Goal: Task Accomplishment & Management: Manage account settings

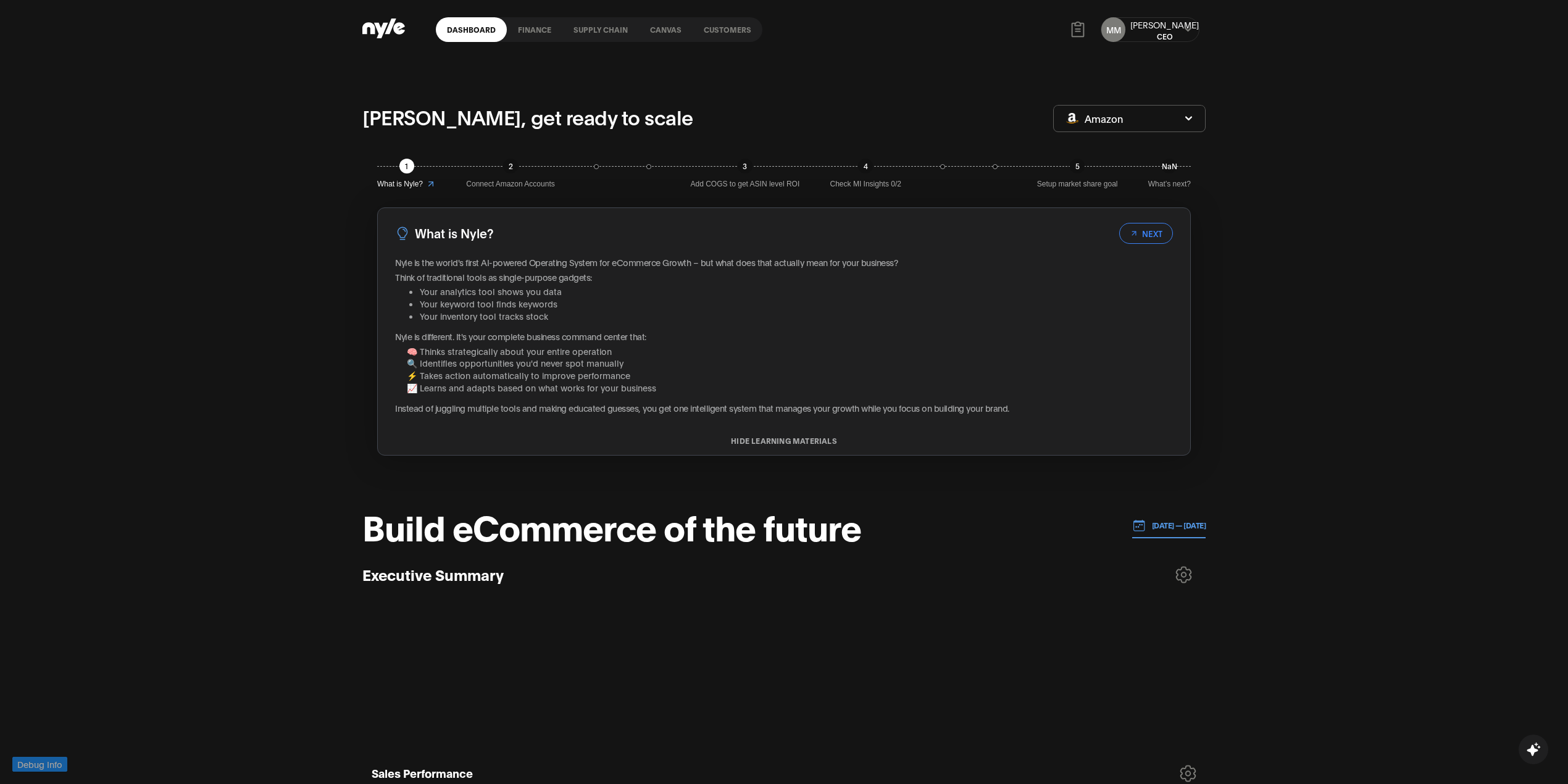
click at [671, 30] on link "Canvas" at bounding box center [666, 30] width 54 height 25
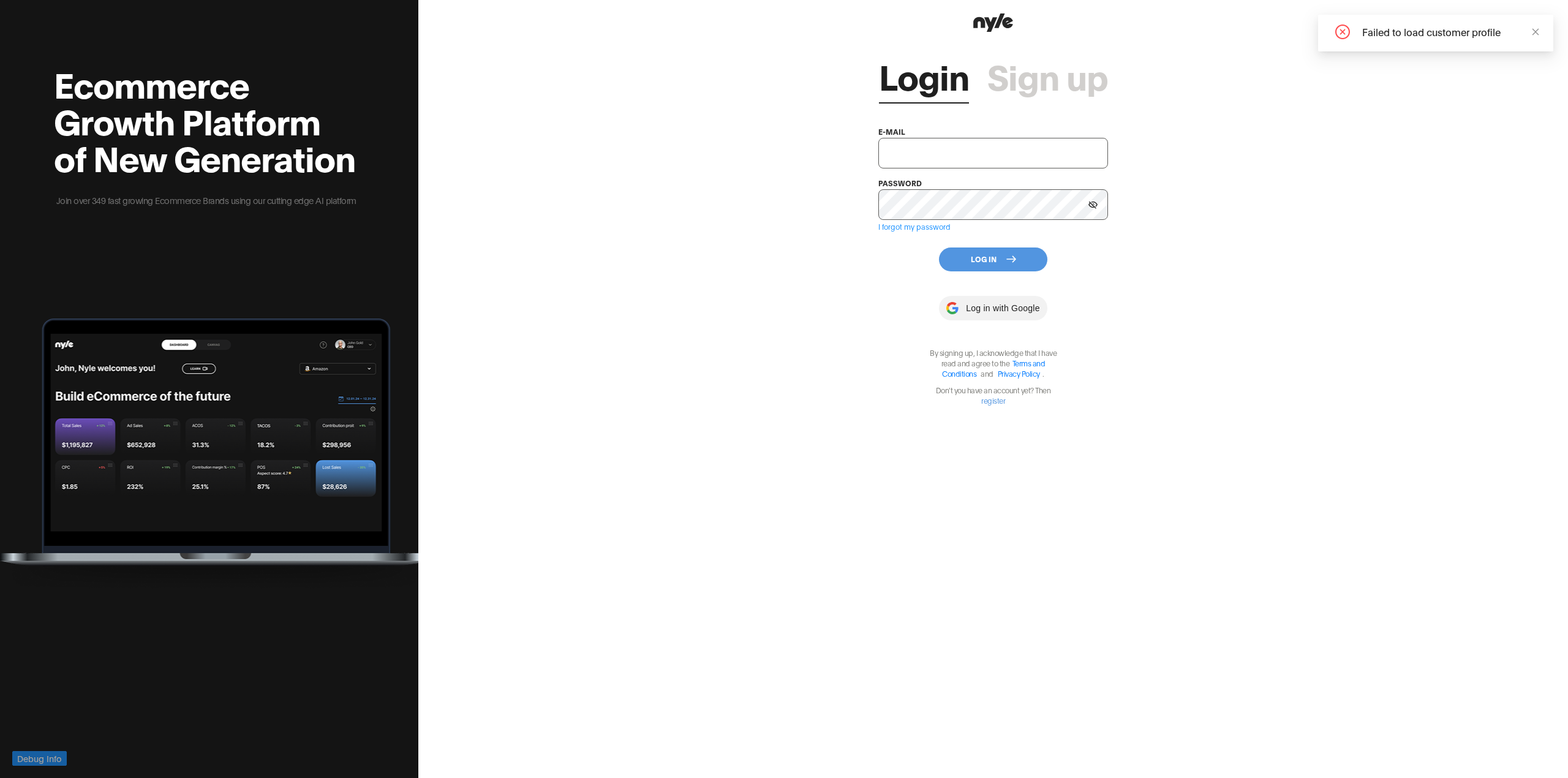
type input "showroom@nyle.ai"
click at [991, 255] on button "Log In" at bounding box center [993, 259] width 109 height 24
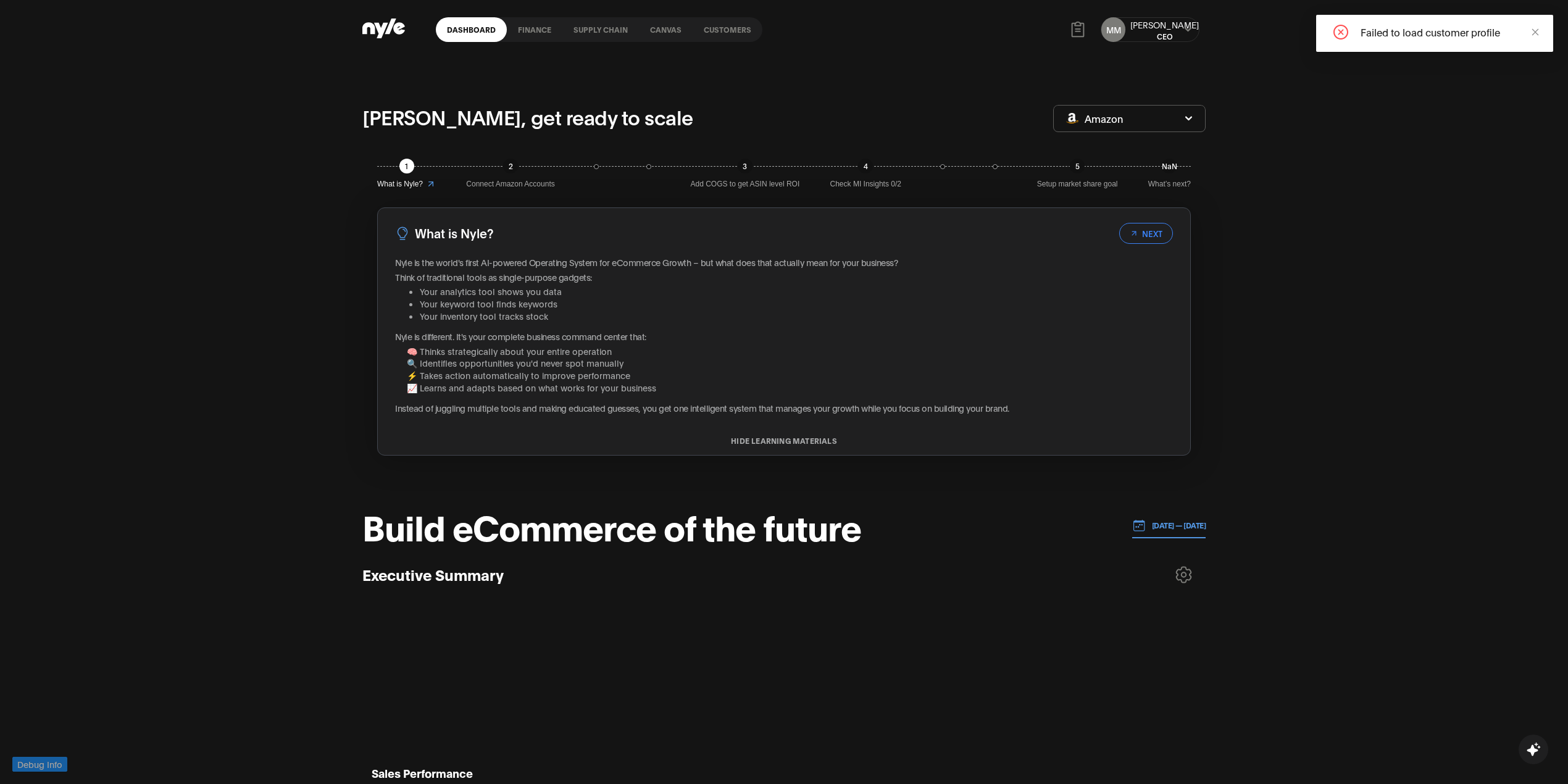
click at [672, 24] on link "Canvas" at bounding box center [666, 30] width 54 height 25
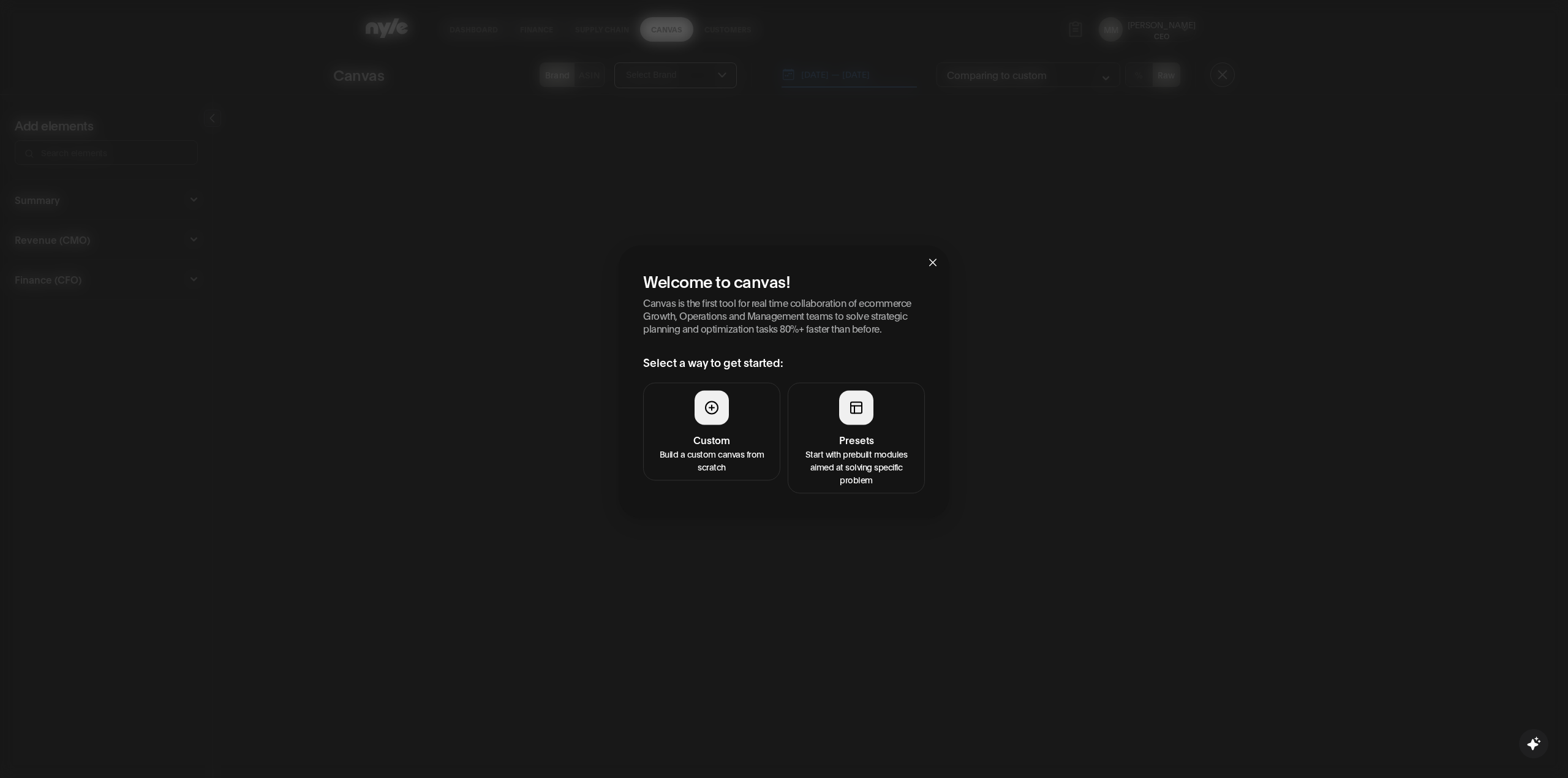
click at [863, 420] on div at bounding box center [856, 407] width 34 height 34
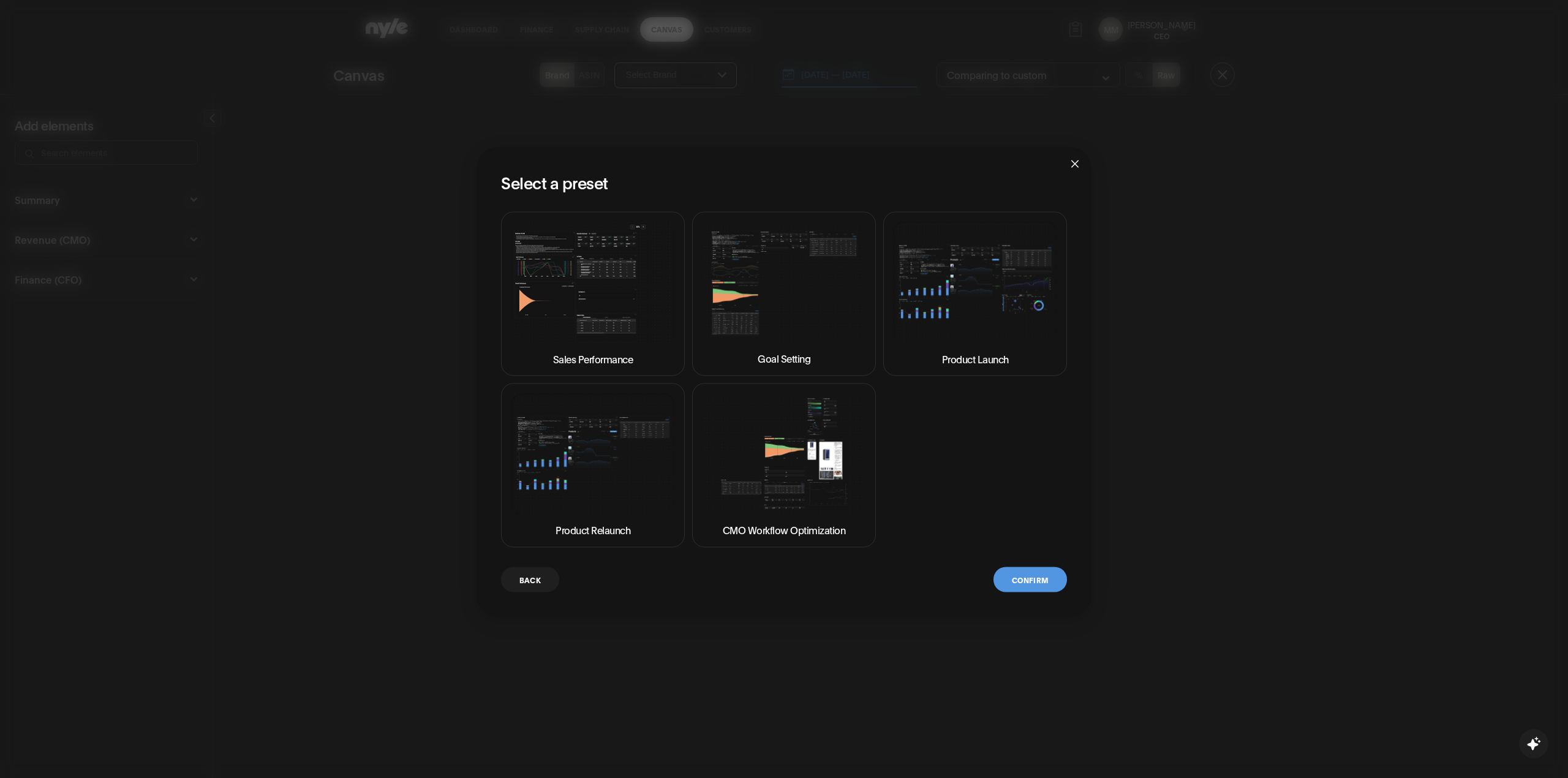
click at [531, 584] on button "Back" at bounding box center [530, 579] width 58 height 25
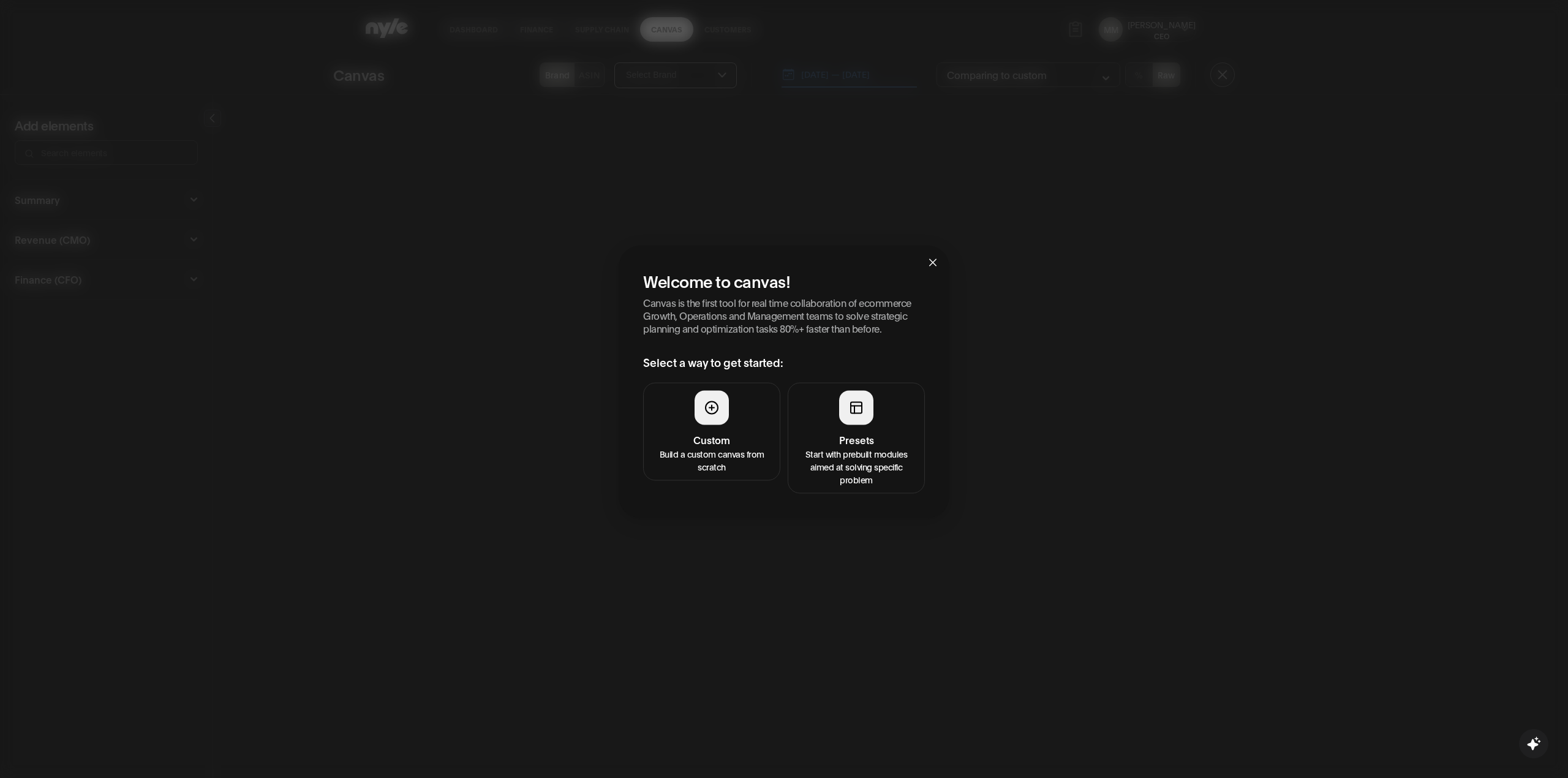
click at [931, 261] on icon "close" at bounding box center [933, 262] width 7 height 7
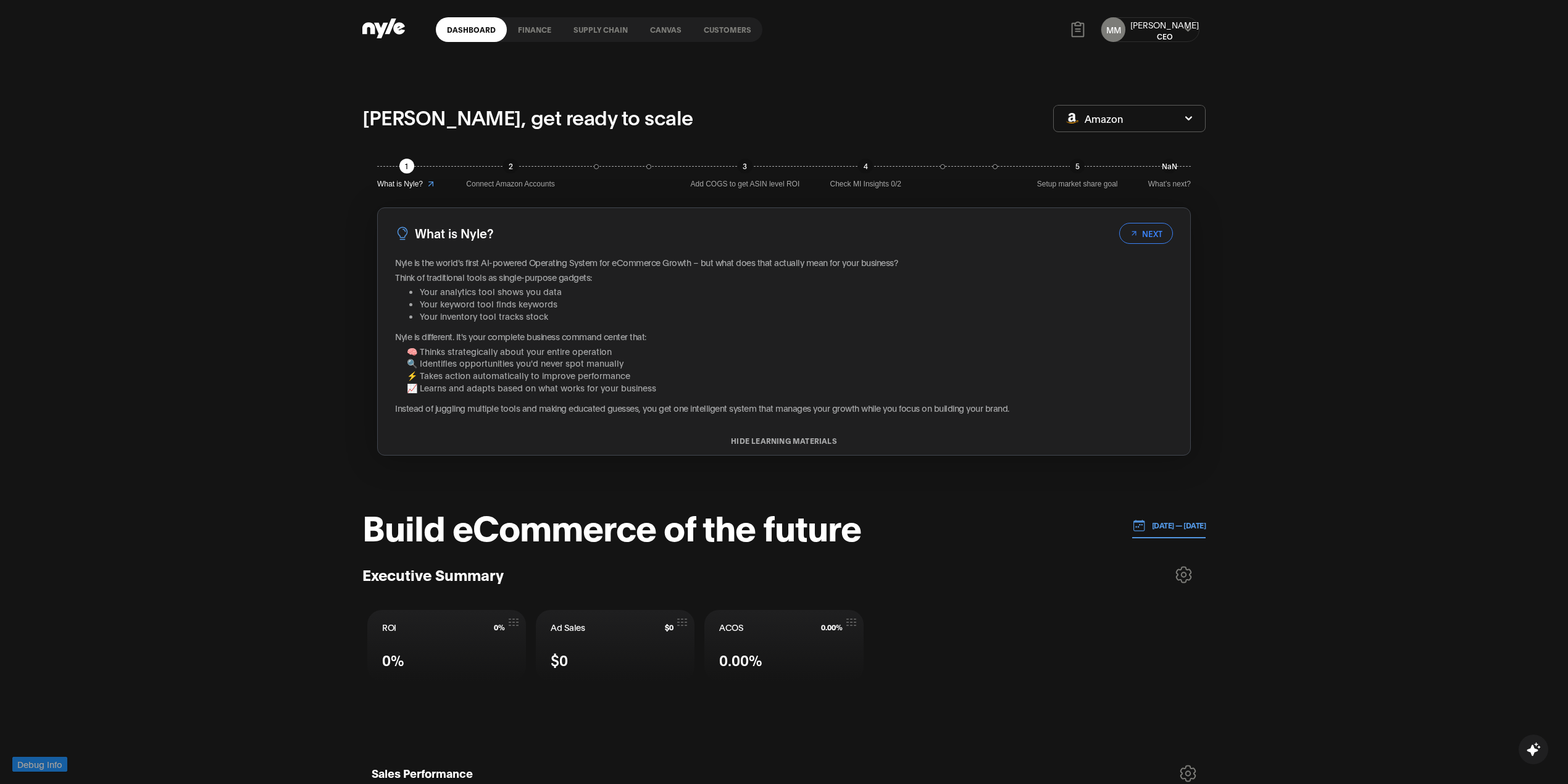
click at [673, 32] on link "Canvas" at bounding box center [666, 30] width 54 height 25
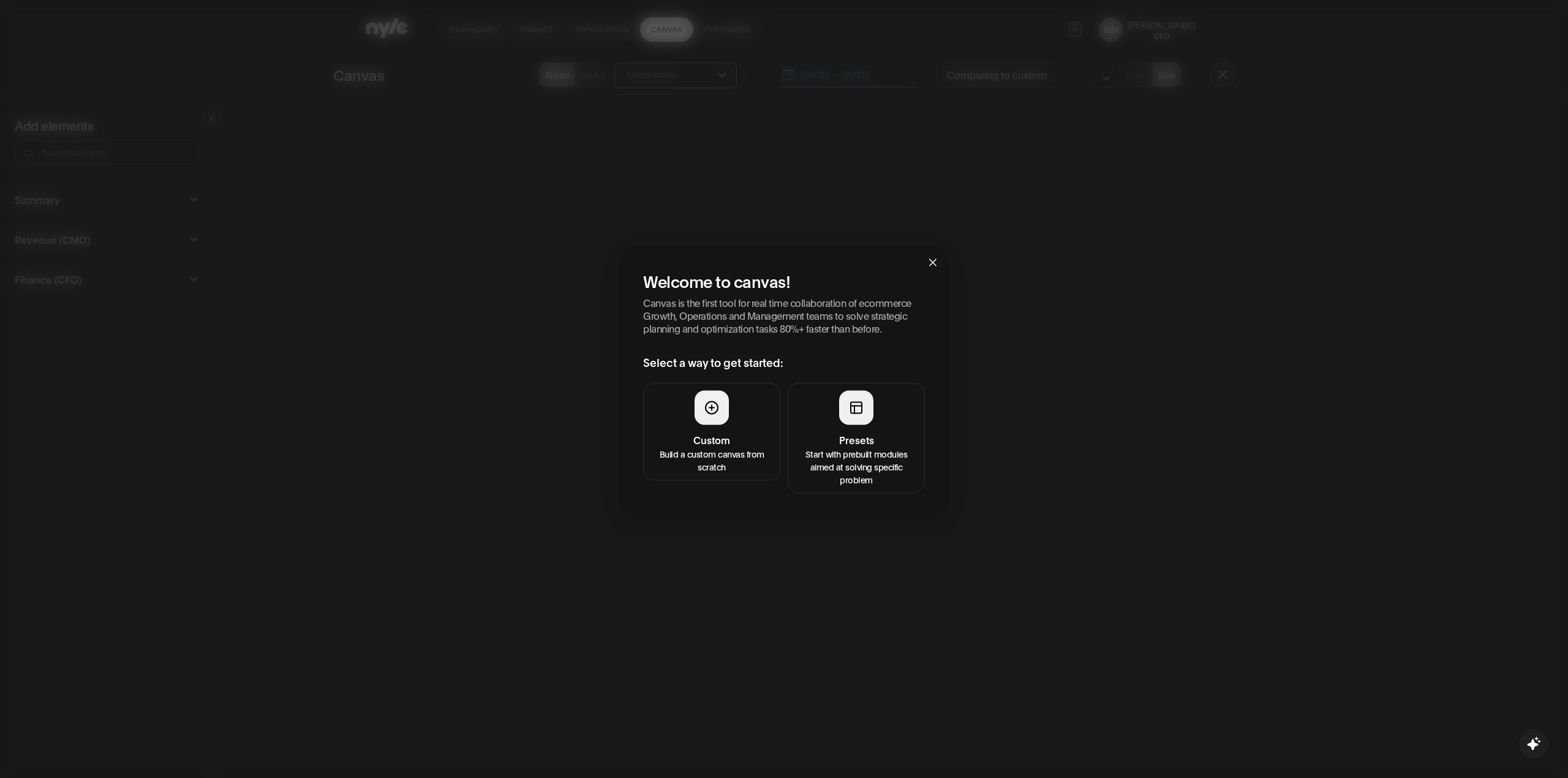
click at [824, 430] on button "Presets Start with prebuilt modules aimed at solving specific problem" at bounding box center [856, 438] width 137 height 111
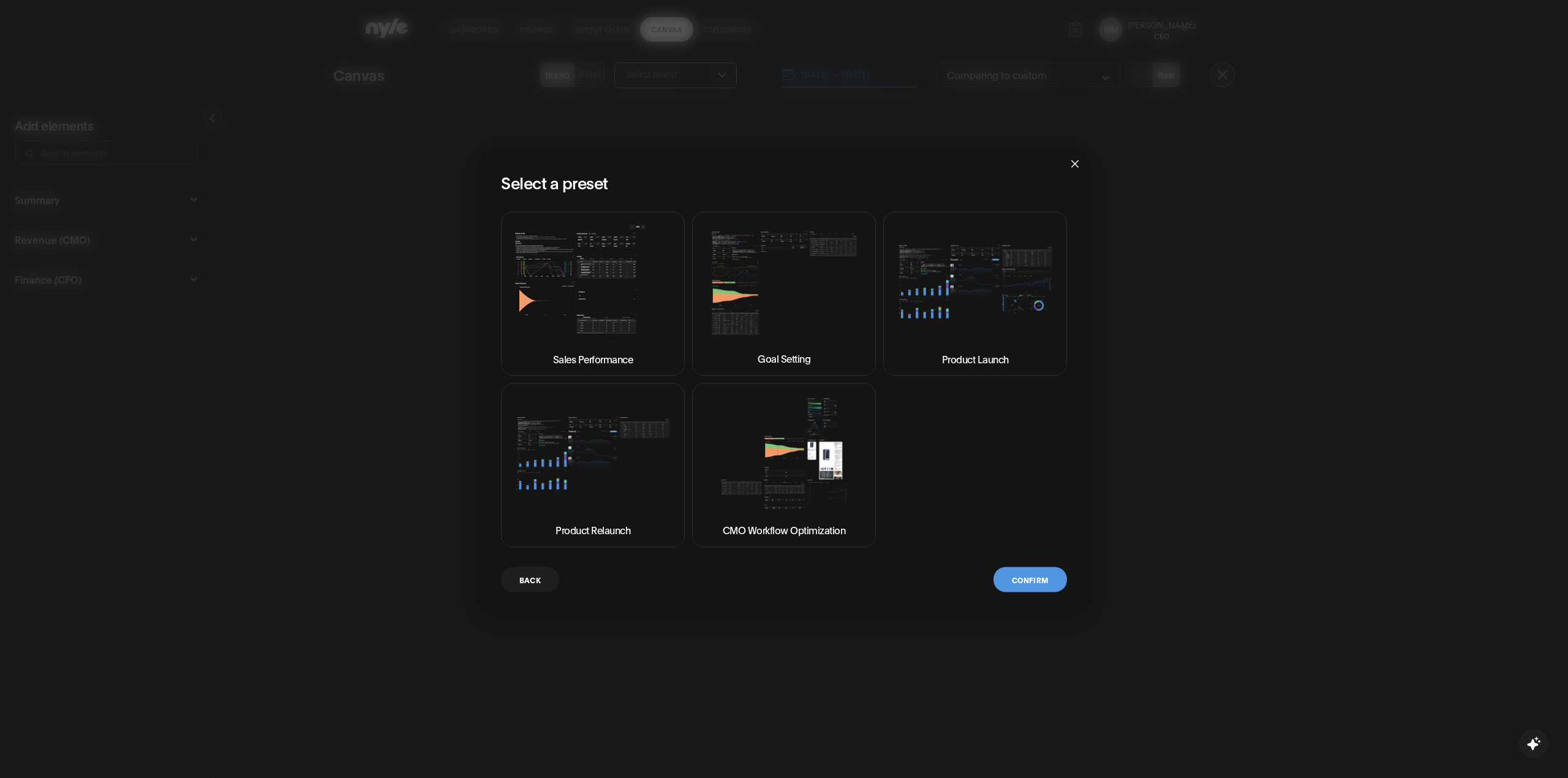
click at [531, 588] on button "Back" at bounding box center [530, 579] width 58 height 25
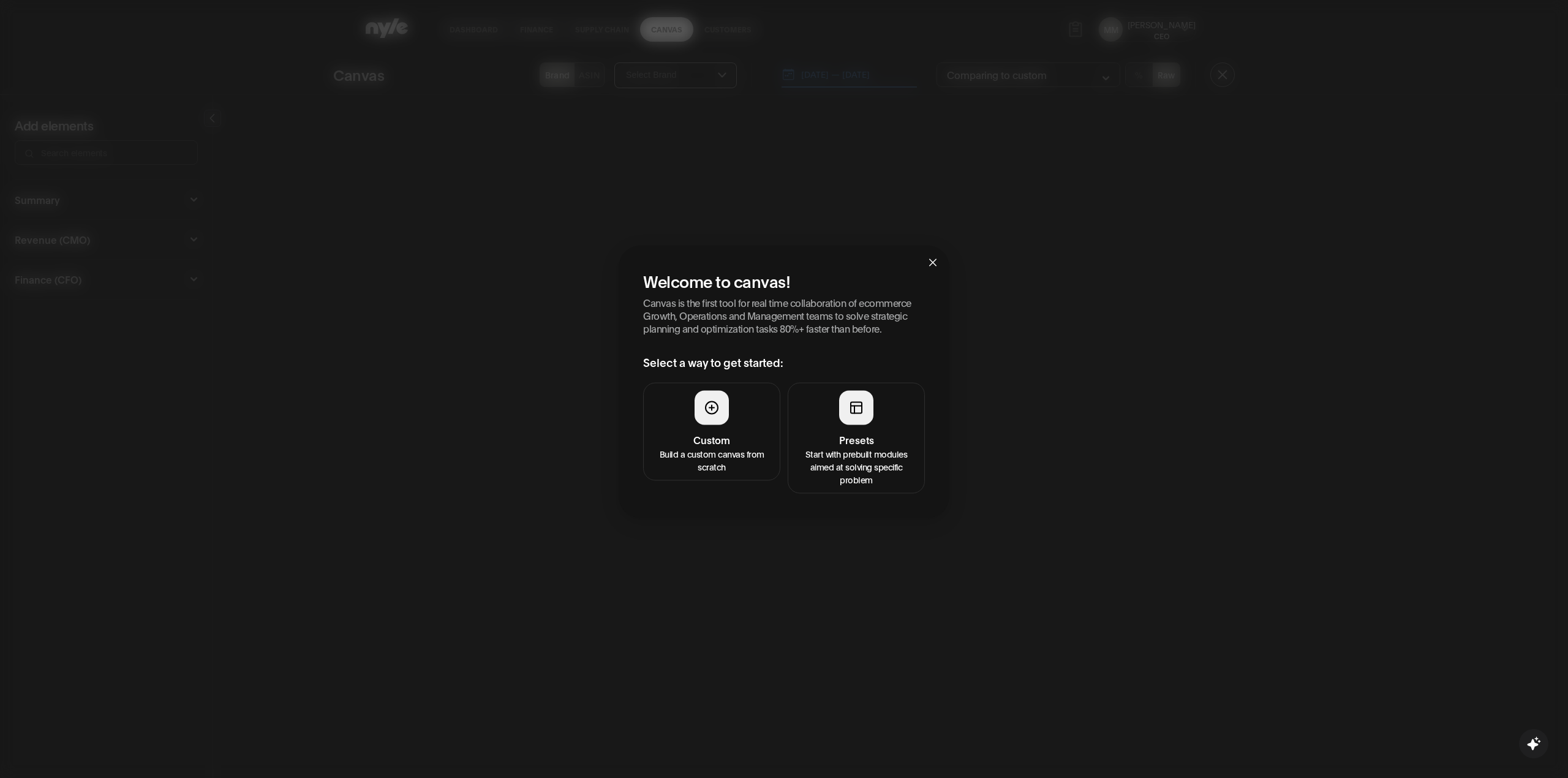
click at [664, 139] on div "Welcome to canvas! Canvas is the first tool for real time collaboration of ecom…" at bounding box center [784, 389] width 1568 height 778
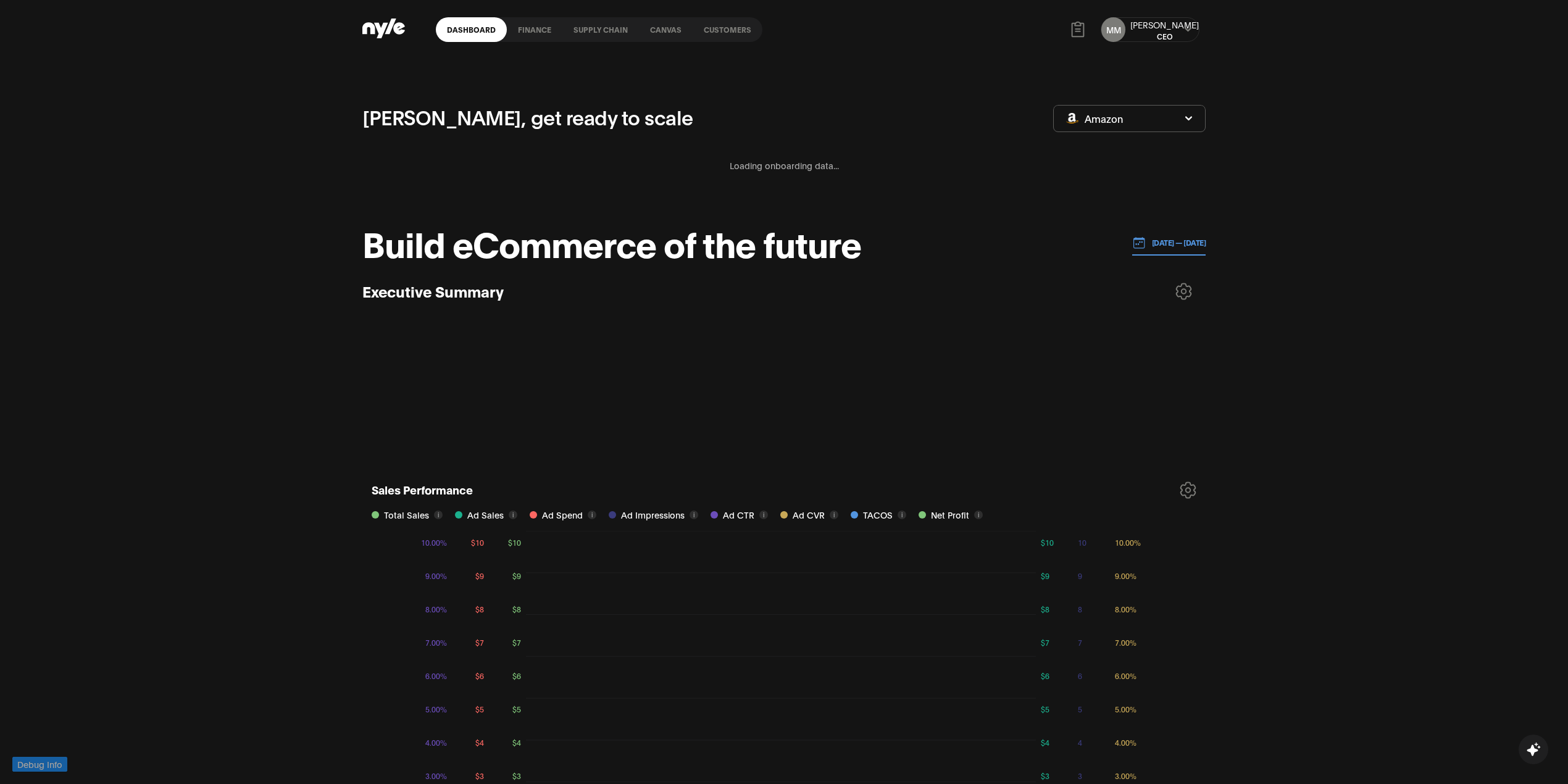
drag, startPoint x: 585, startPoint y: 31, endPoint x: 573, endPoint y: 32, distance: 12.0
click at [584, 32] on link "Supply chain" at bounding box center [600, 30] width 76 height 25
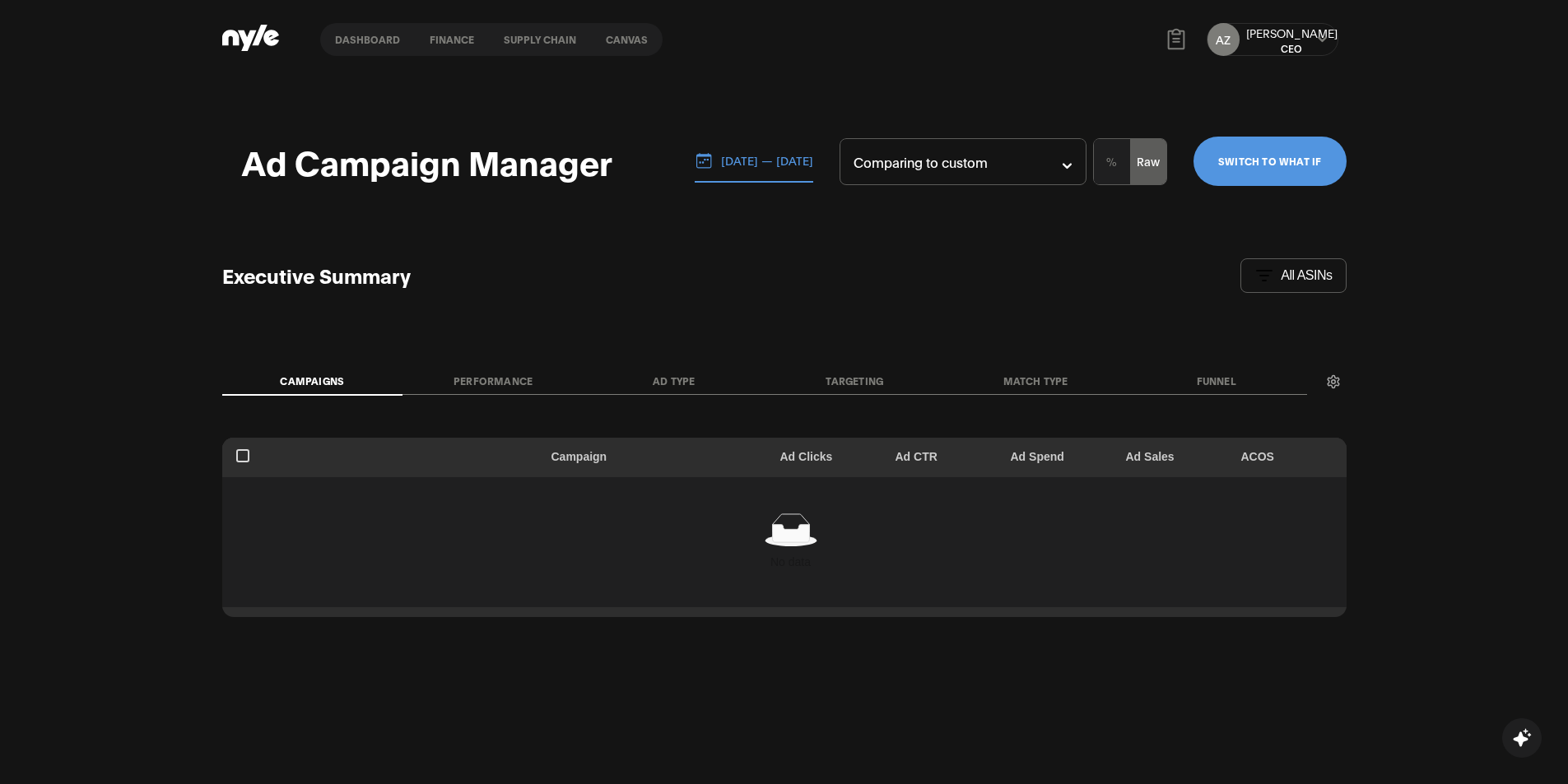
click at [618, 41] on link "Canvas" at bounding box center [627, 40] width 72 height 33
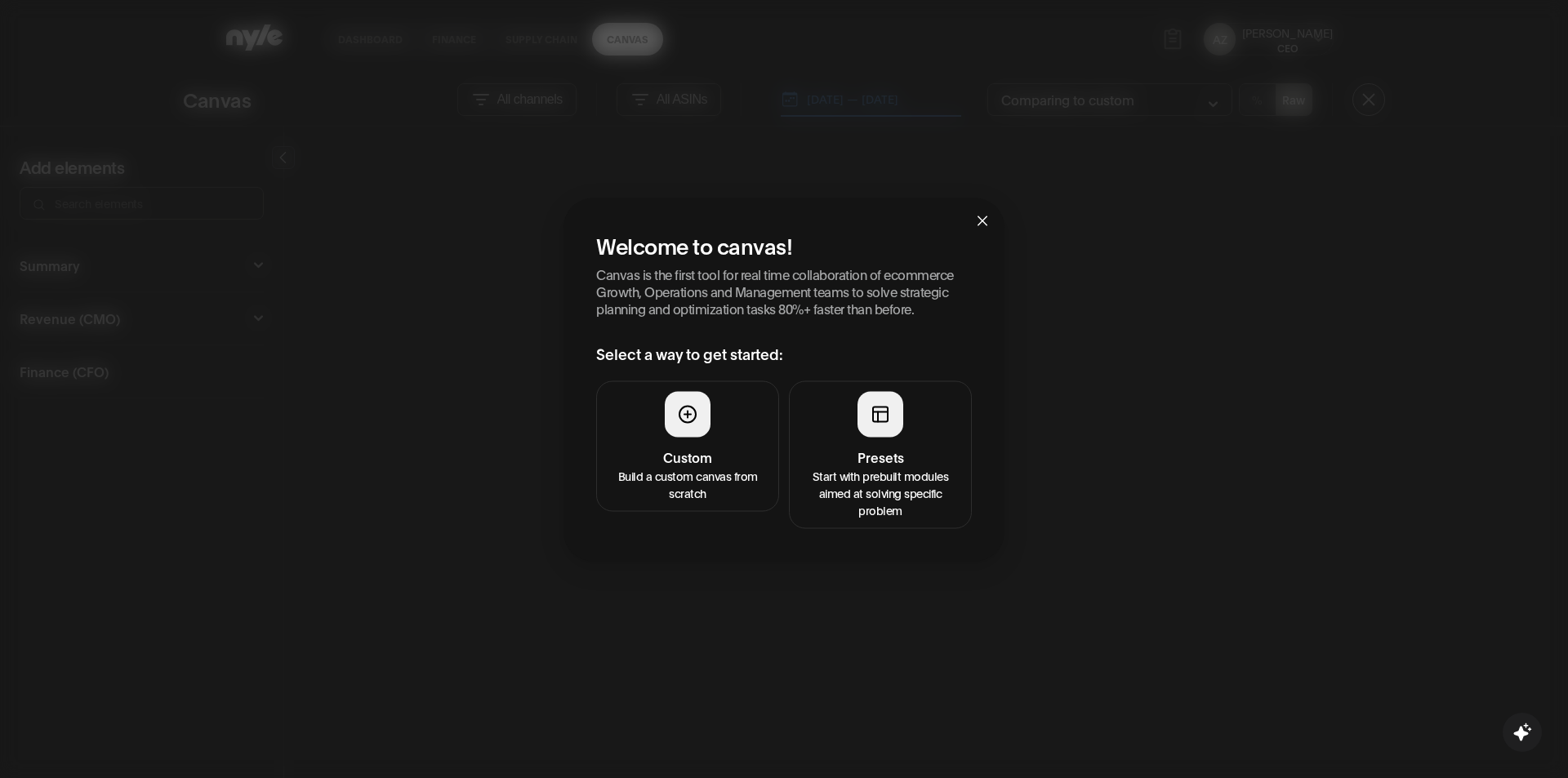
click at [841, 439] on button "Presets Start with prebuilt modules aimed at solving specific problem" at bounding box center [880, 454] width 183 height 147
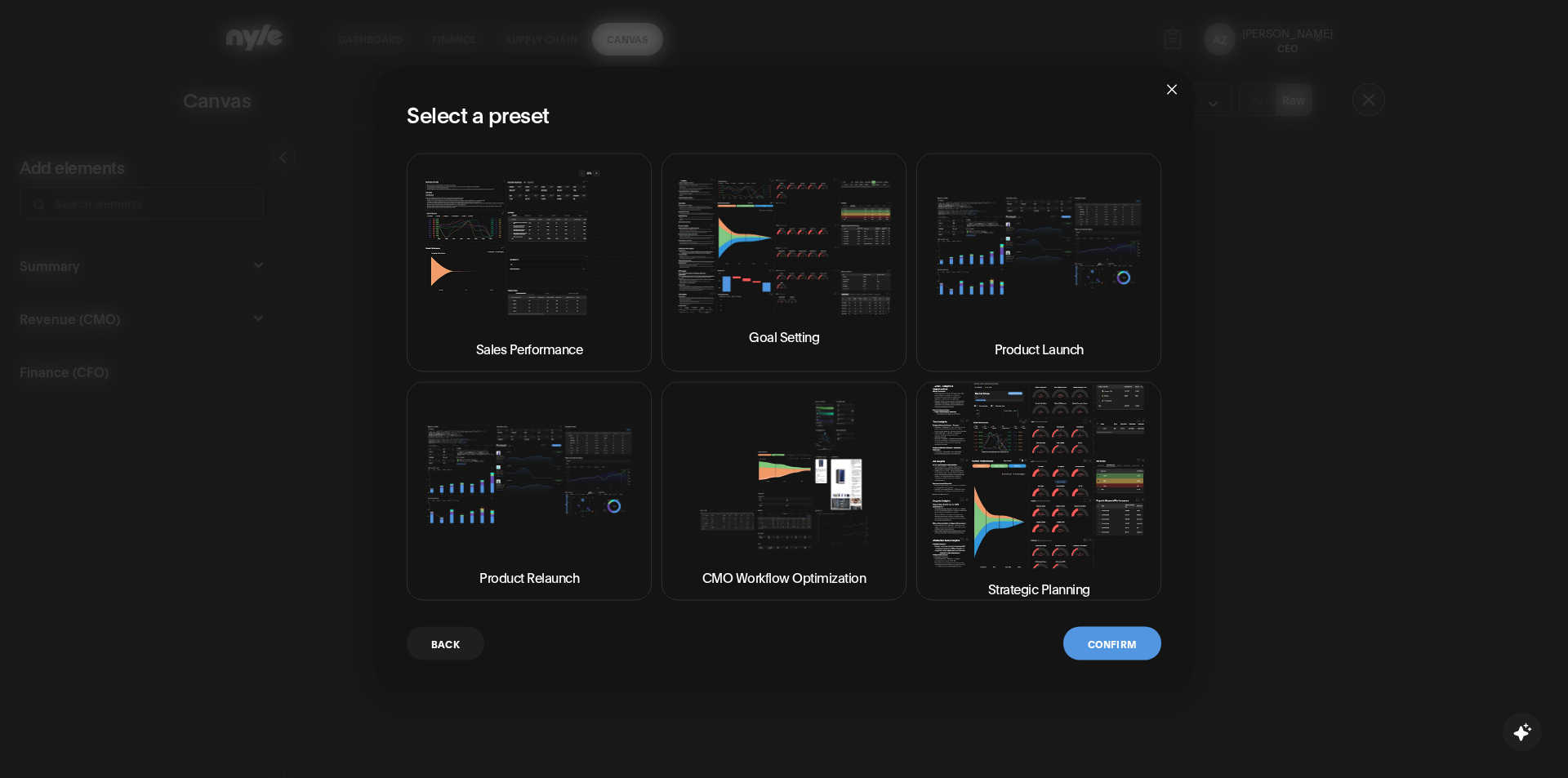
click at [1028, 504] on img at bounding box center [1038, 475] width 217 height 185
click at [1122, 655] on button "Confirm" at bounding box center [1112, 642] width 98 height 33
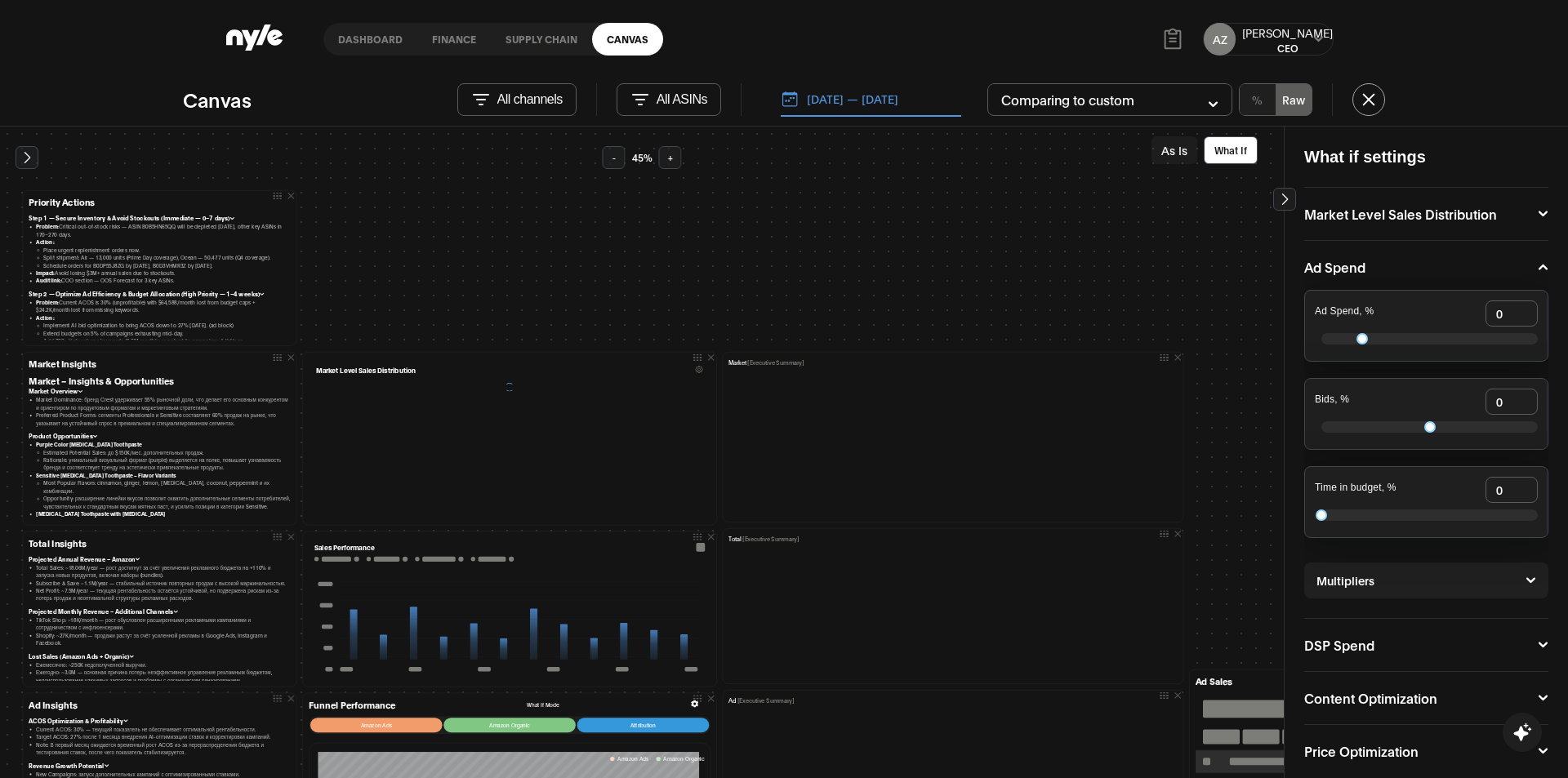
click at [541, 100] on p "All channels" at bounding box center [530, 99] width 65 height 14
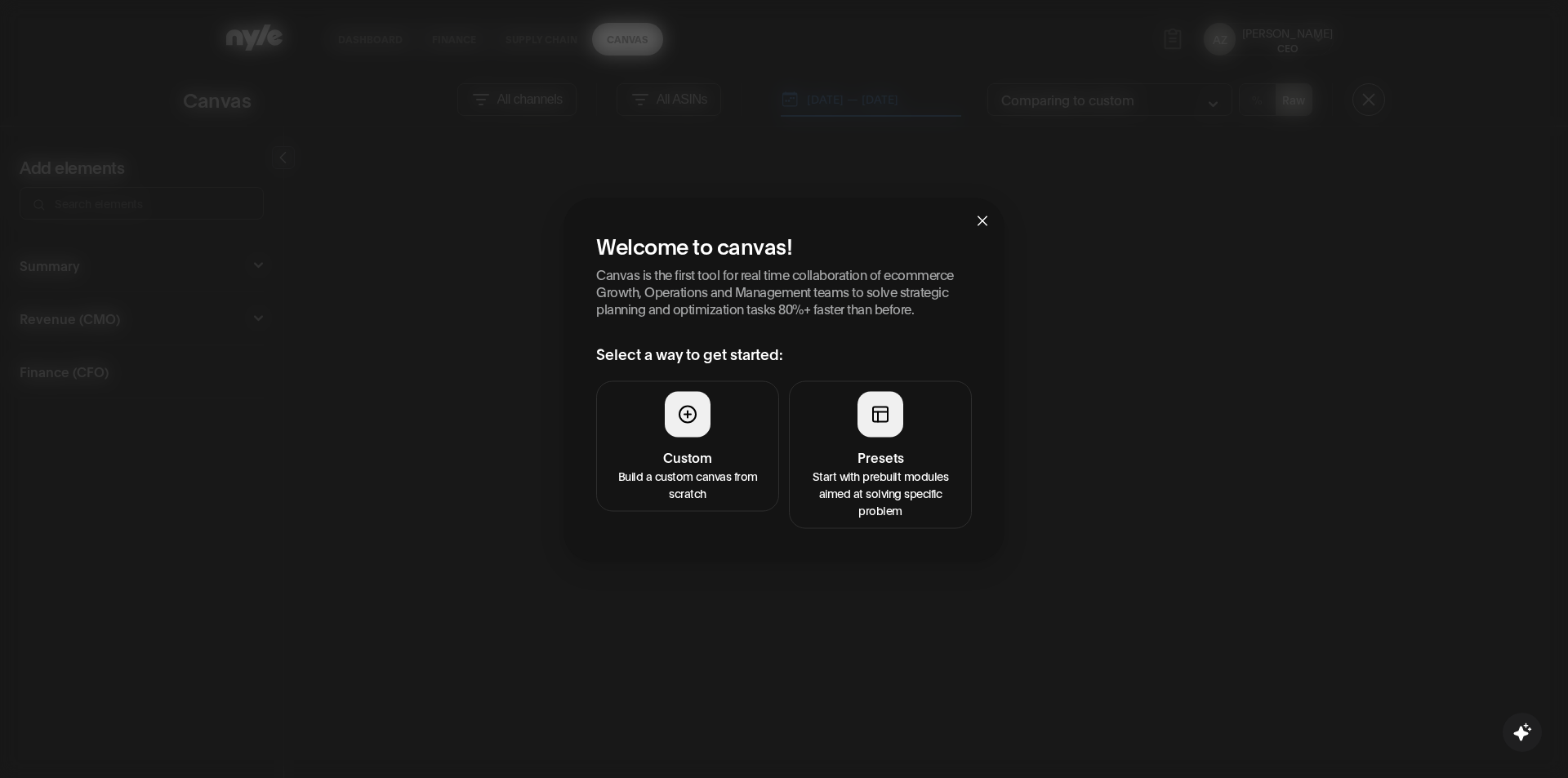
click at [862, 469] on p "Start with prebuilt modules aimed at solving specific problem" at bounding box center [880, 492] width 162 height 52
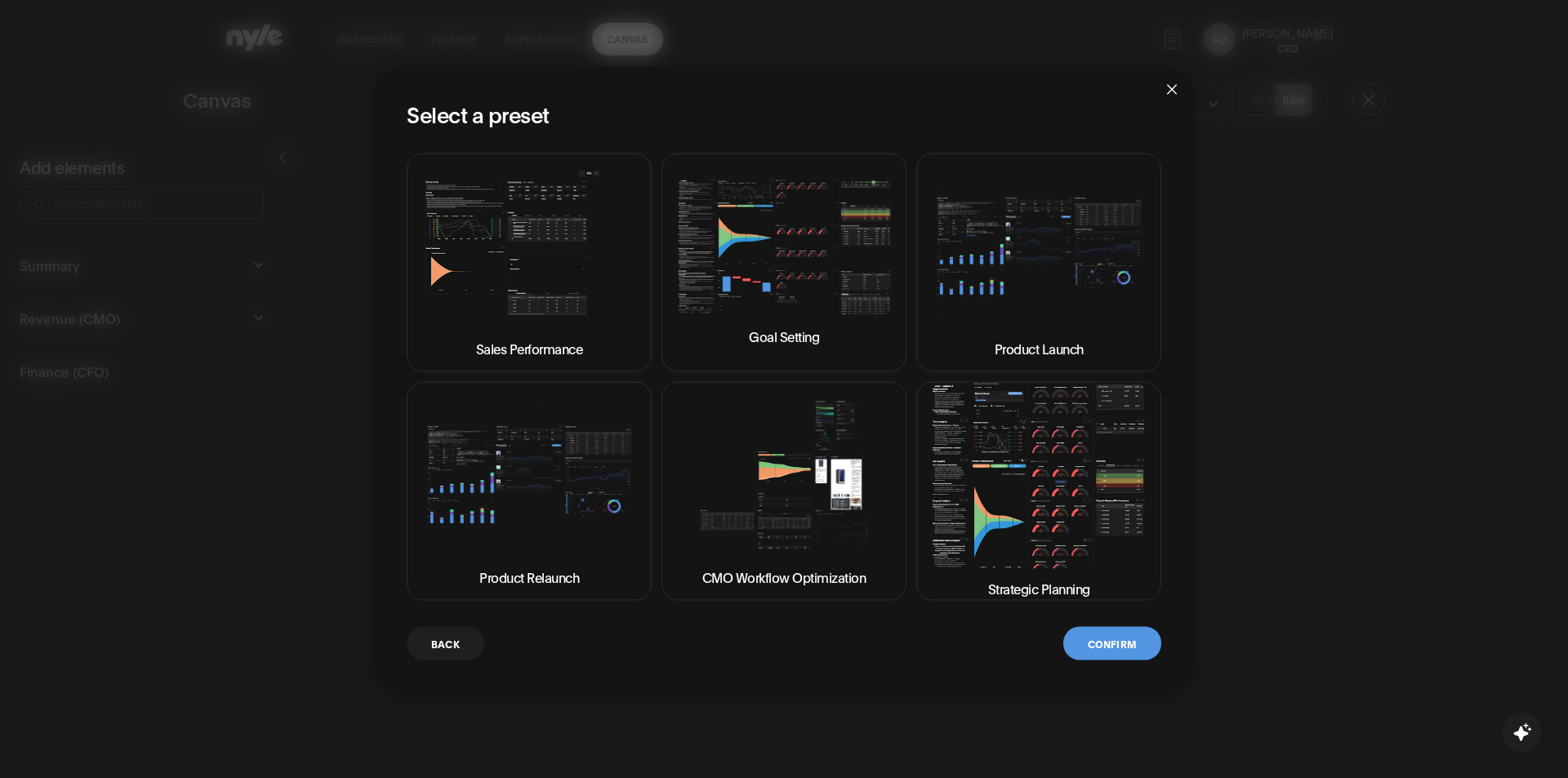
click at [1088, 498] on img at bounding box center [1038, 475] width 217 height 185
click at [1104, 647] on button "Confirm" at bounding box center [1112, 642] width 98 height 33
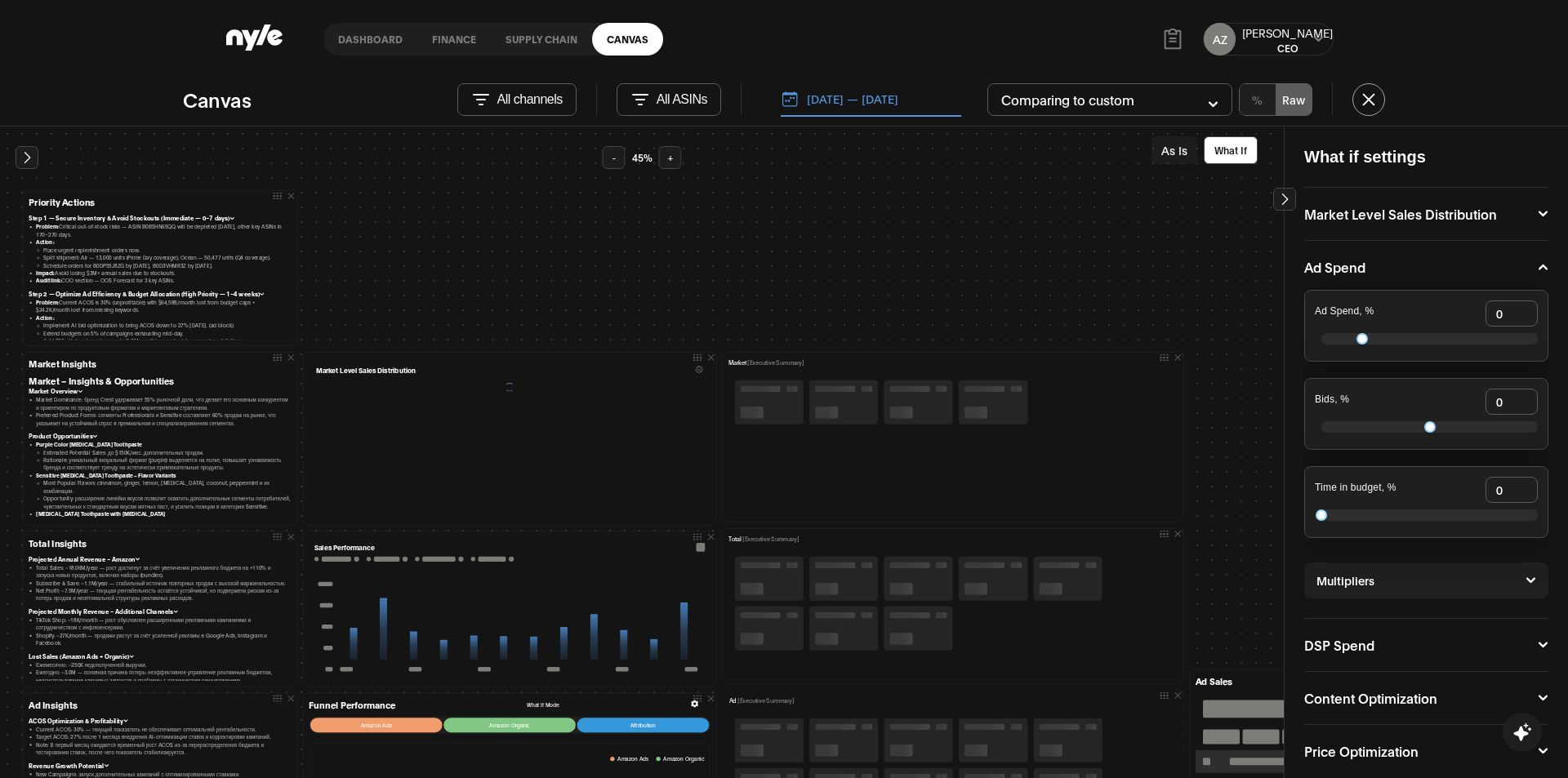
click at [522, 102] on p "All channels" at bounding box center [530, 99] width 65 height 14
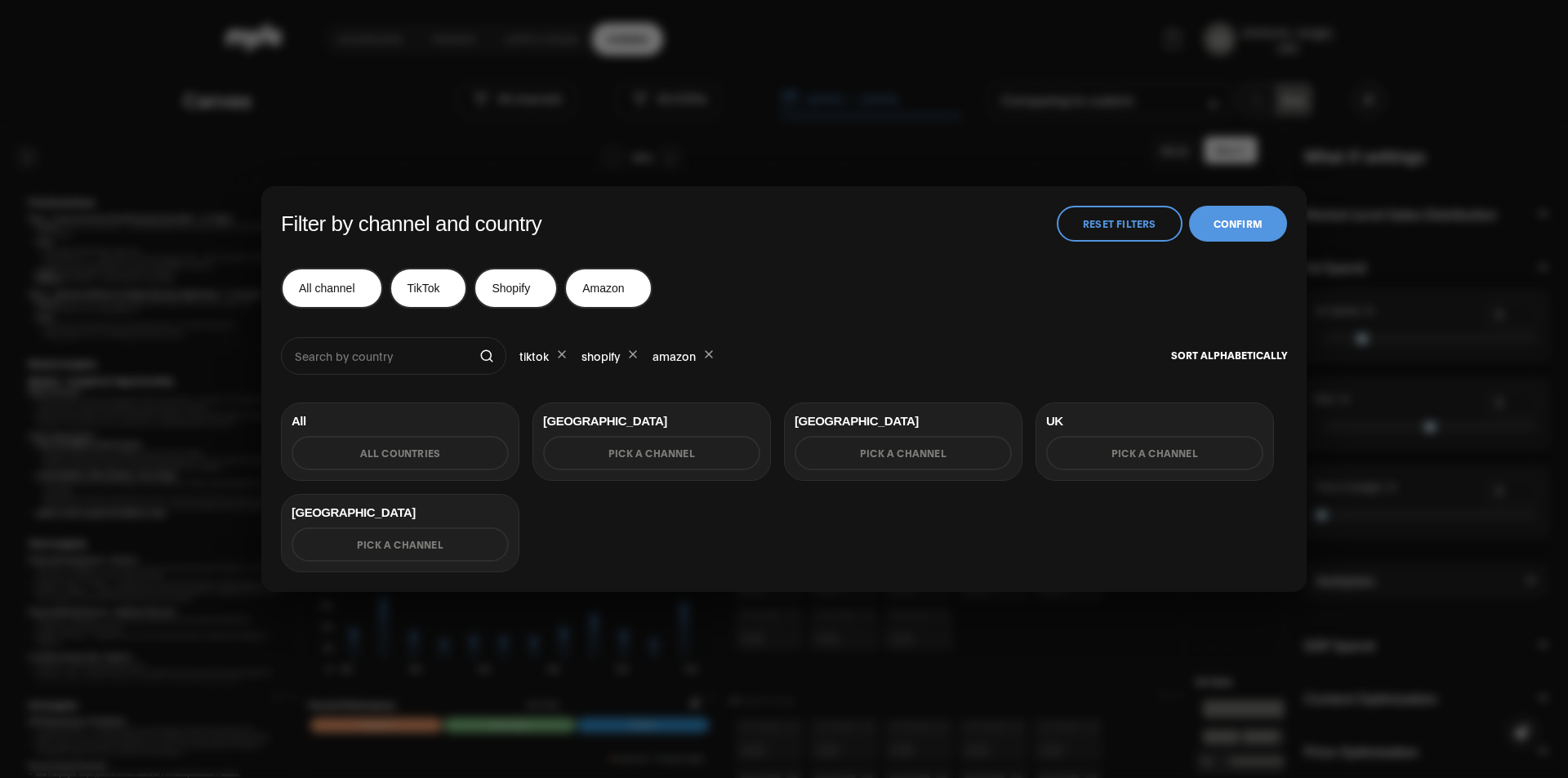
click at [1095, 228] on button "Reset Filters" at bounding box center [1119, 223] width 126 height 36
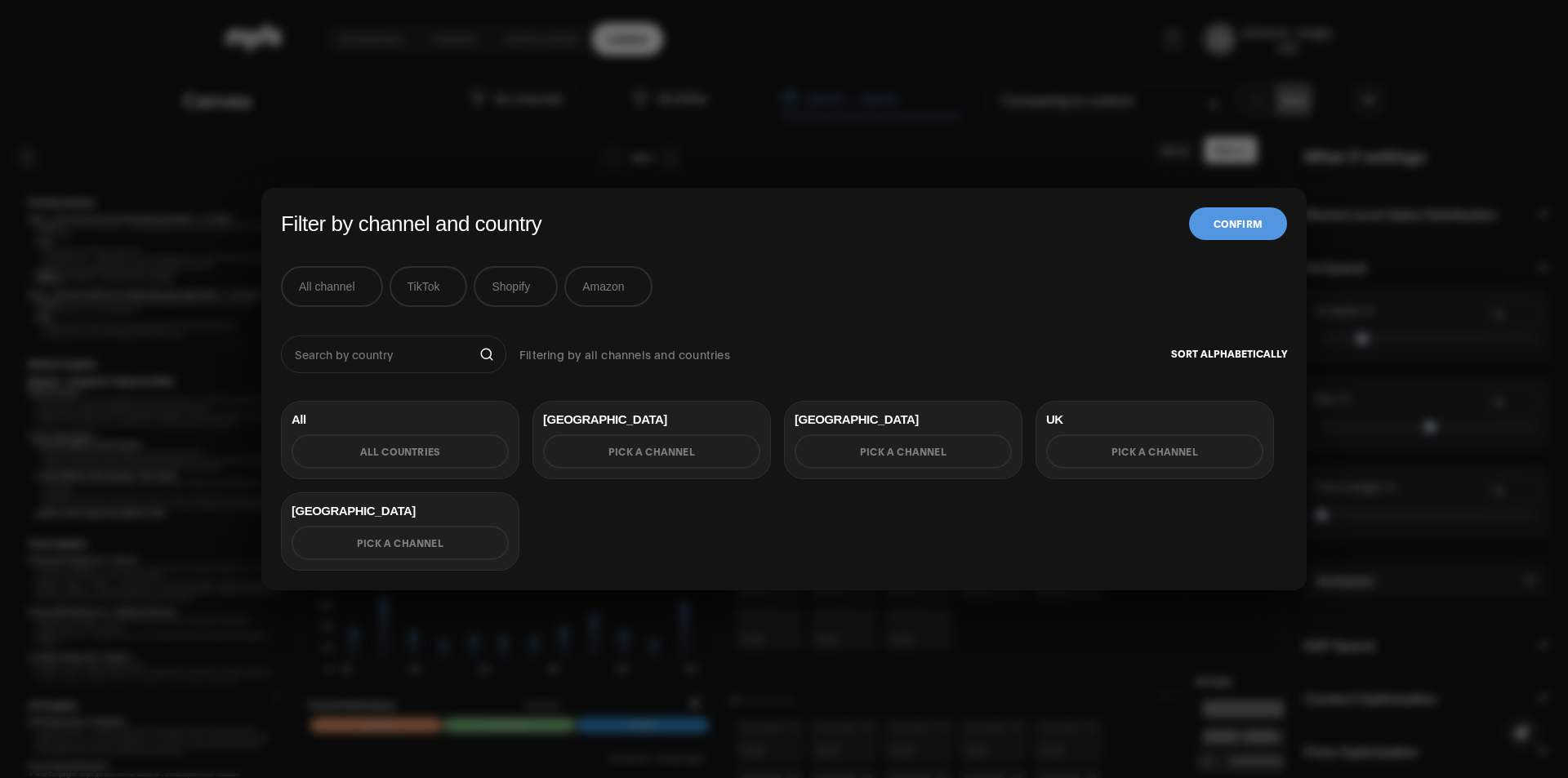
drag, startPoint x: 423, startPoint y: 289, endPoint x: 443, endPoint y: 300, distance: 22.8
click at [423, 289] on button "TikTok" at bounding box center [429, 287] width 79 height 41
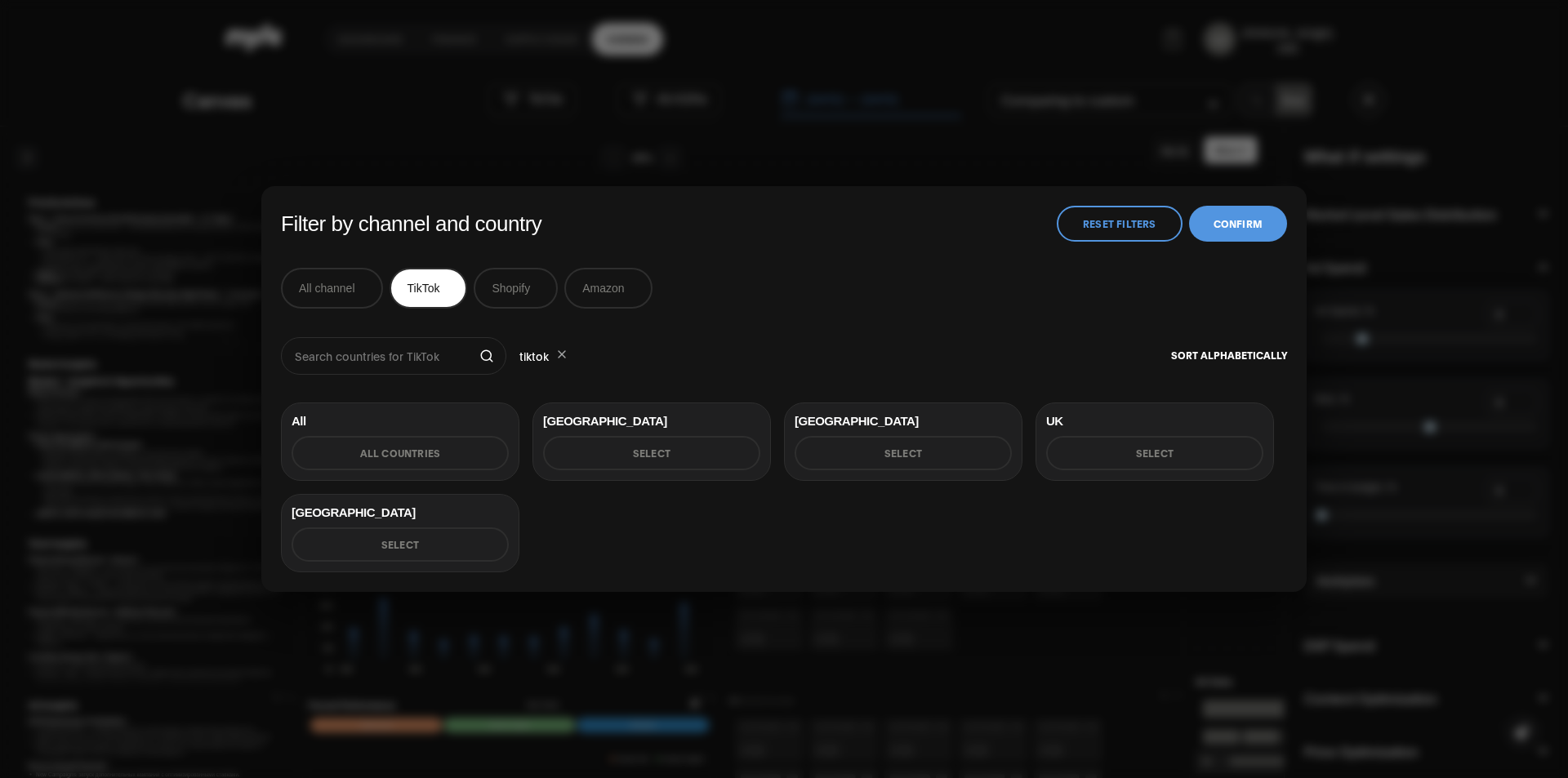
click at [655, 454] on button "Select" at bounding box center [651, 453] width 217 height 34
click at [1265, 222] on button "Confirm" at bounding box center [1238, 222] width 98 height 36
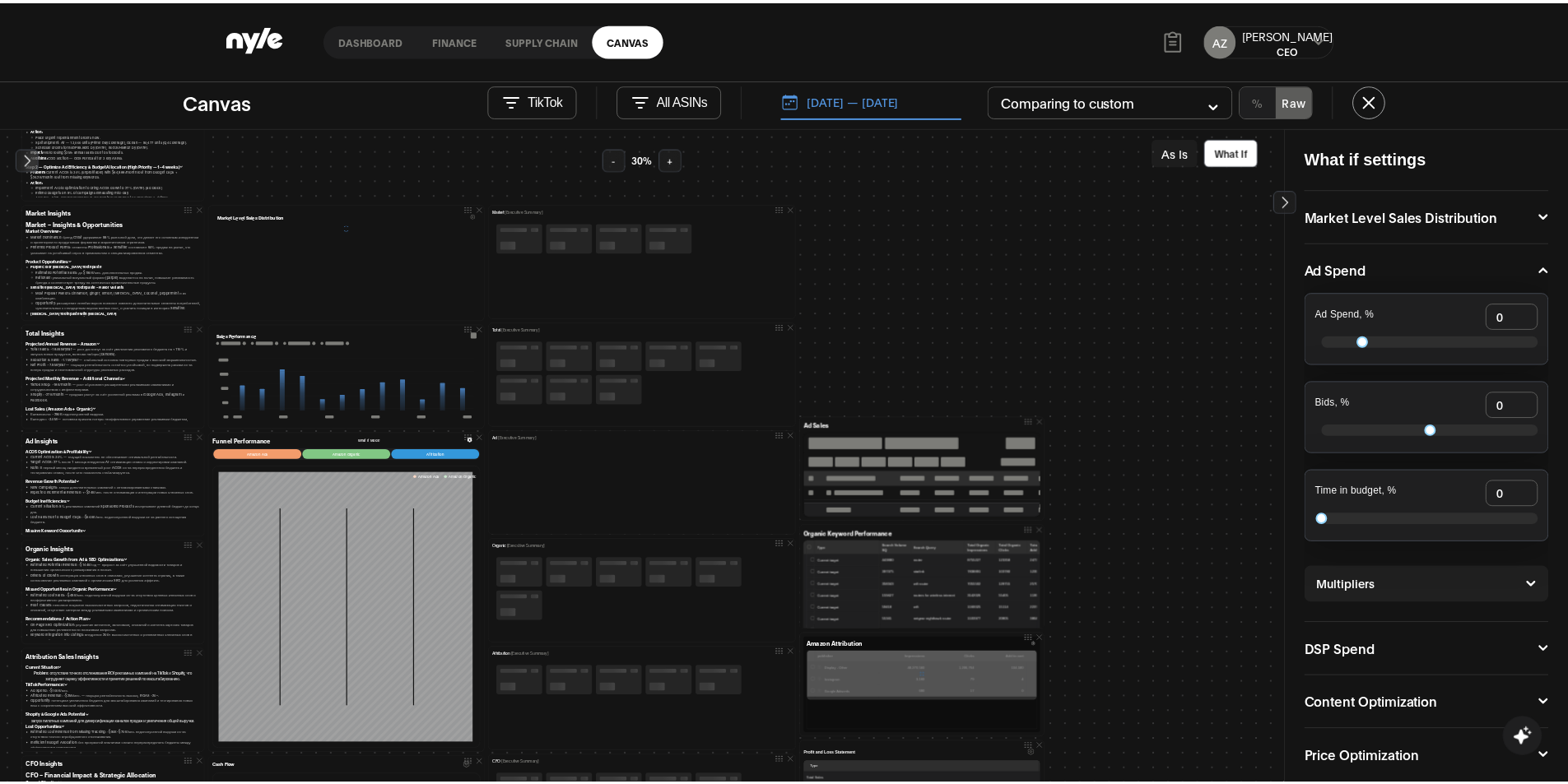
scroll to position [247, 0]
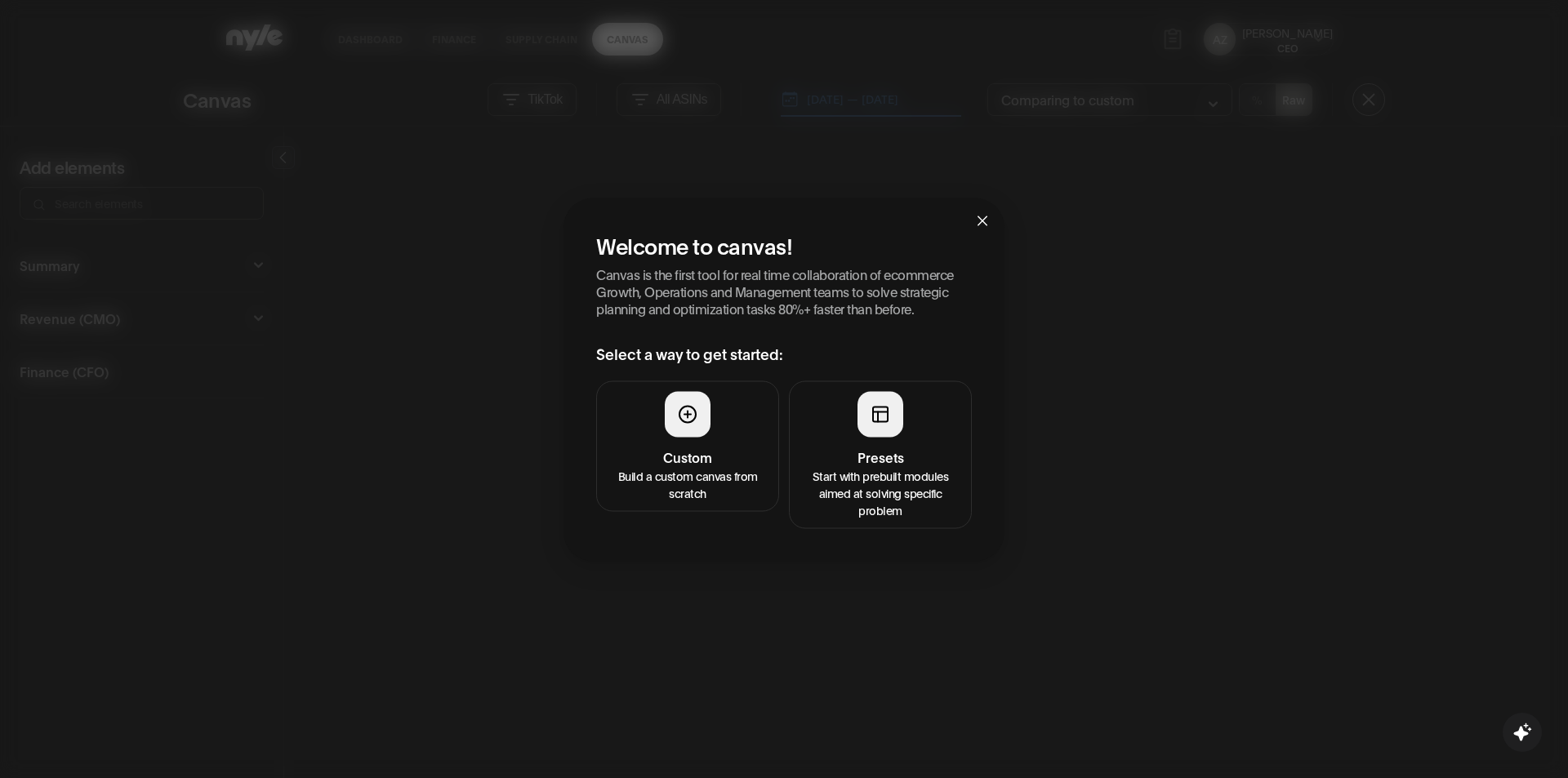
click at [877, 480] on p "Start with prebuilt modules aimed at solving specific problem" at bounding box center [880, 492] width 162 height 52
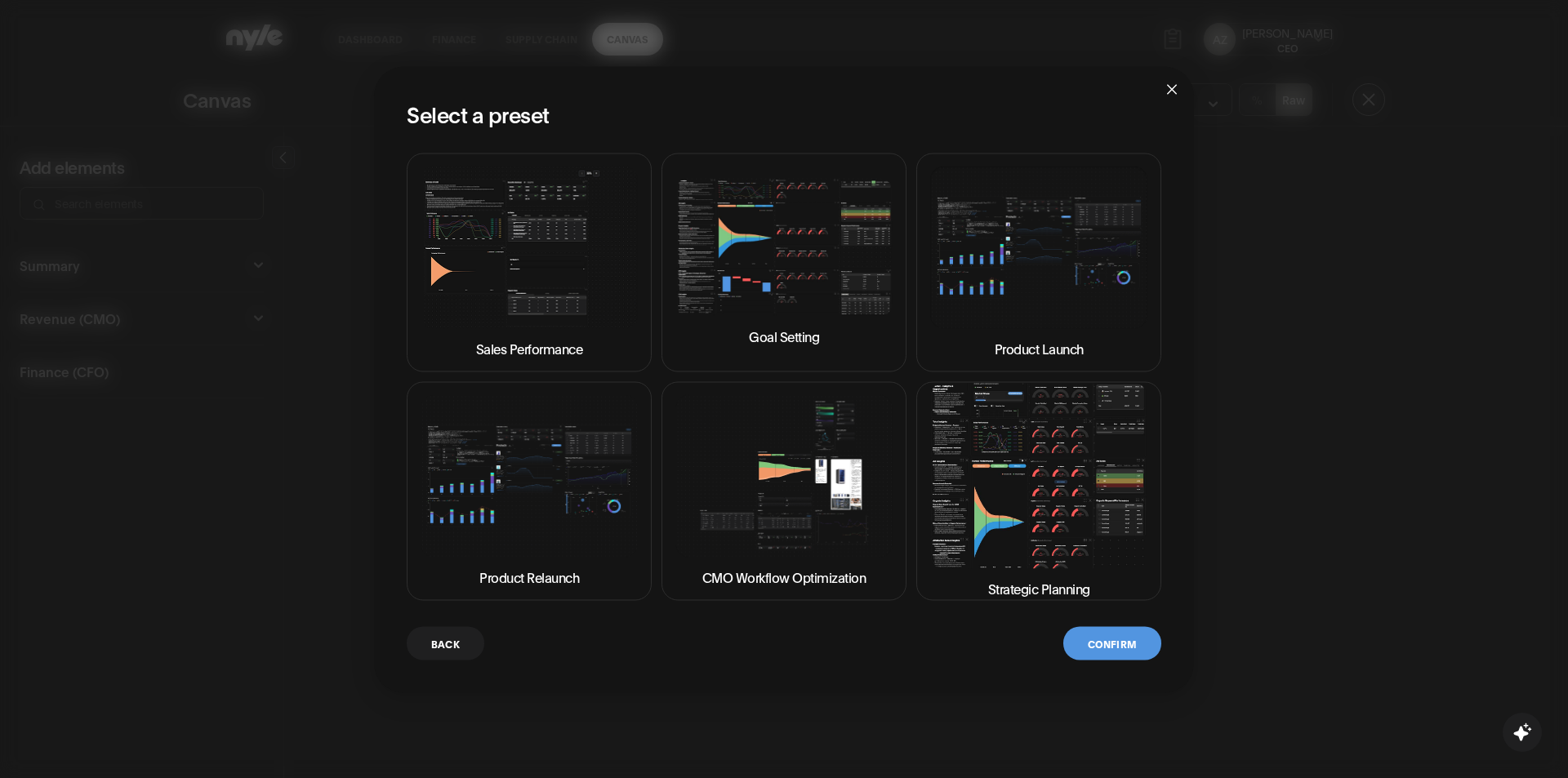
click at [985, 508] on img at bounding box center [1038, 475] width 217 height 185
click at [1126, 634] on button "Confirm" at bounding box center [1112, 642] width 98 height 33
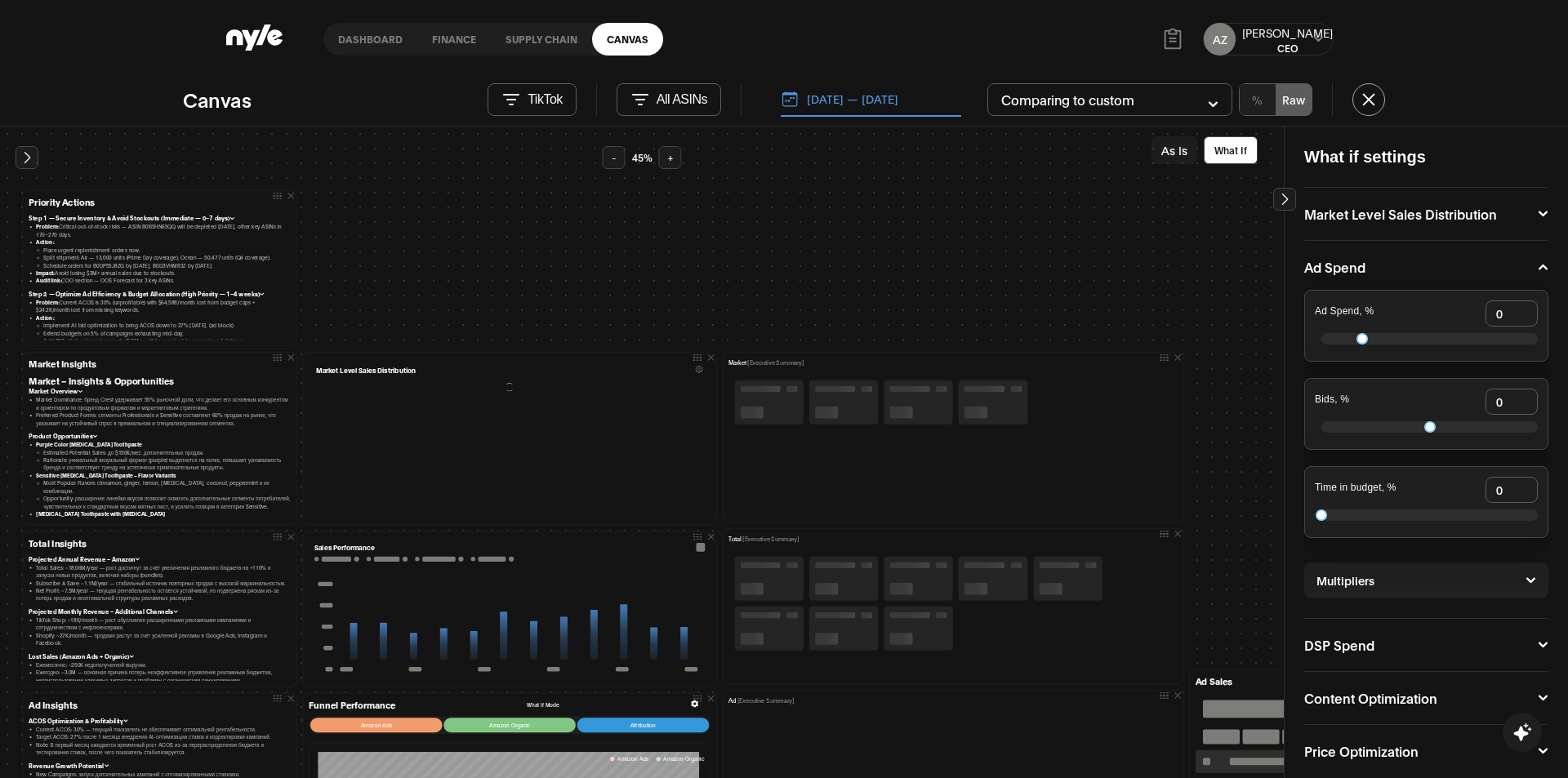
click at [1112, 649] on div at bounding box center [952, 602] width 449 height 101
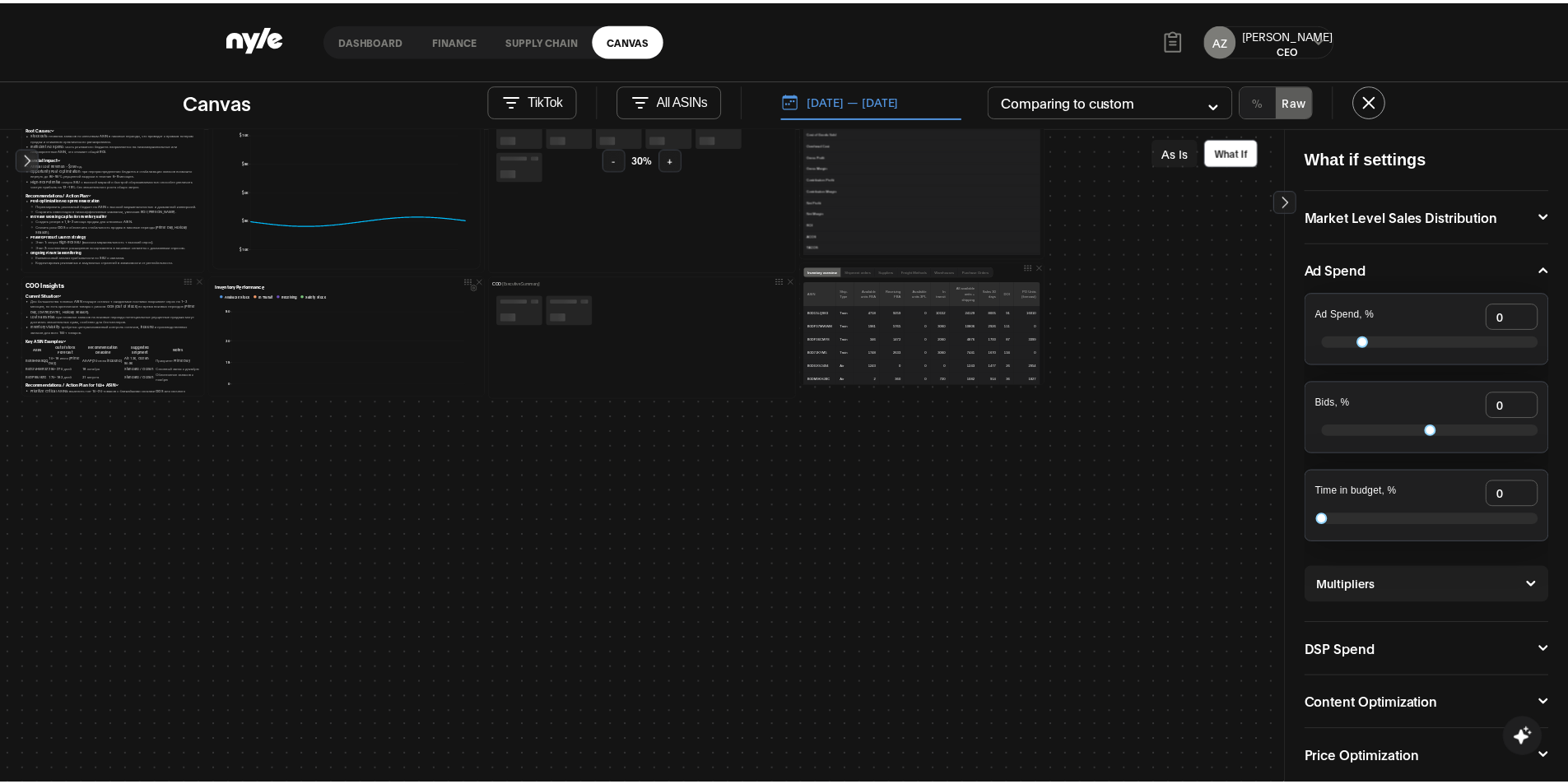
scroll to position [493, 0]
